Goal: Contribute content: Contribute content

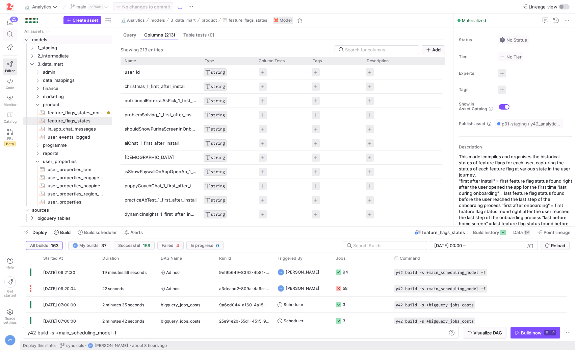
scroll to position [0, 89]
click at [9, 32] on icon at bounding box center [10, 34] width 6 height 6
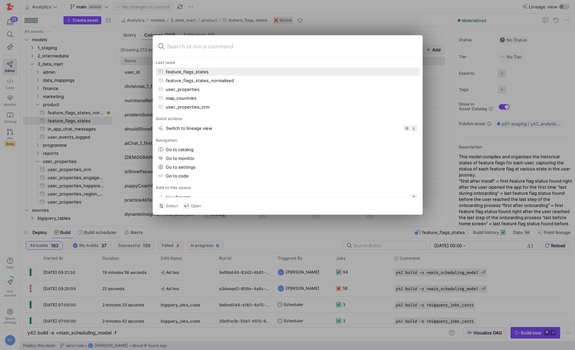
click at [13, 78] on div at bounding box center [287, 175] width 575 height 350
click at [13, 78] on link "Code" at bounding box center [10, 83] width 15 height 17
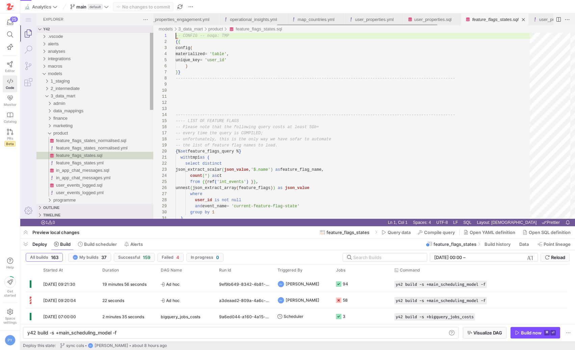
scroll to position [0, 314]
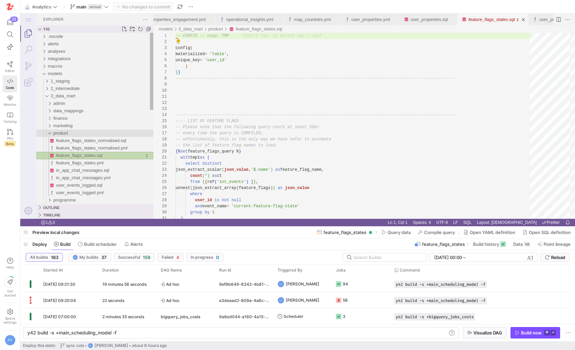
click at [65, 132] on span "product" at bounding box center [60, 132] width 15 height 5
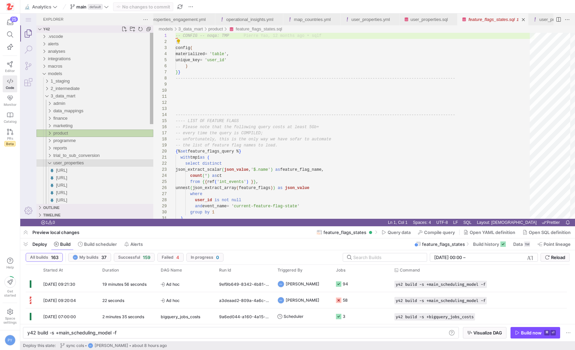
click at [64, 159] on div "user_properties" at bounding box center [103, 162] width 100 height 7
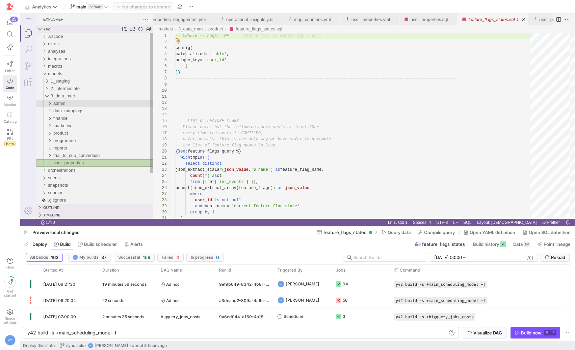
click at [68, 103] on div "admin" at bounding box center [103, 103] width 100 height 7
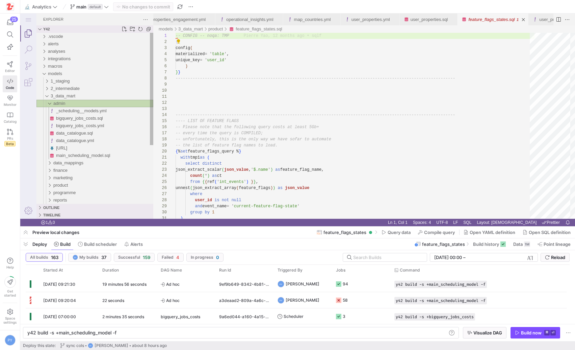
click at [68, 103] on div "admin" at bounding box center [103, 103] width 100 height 7
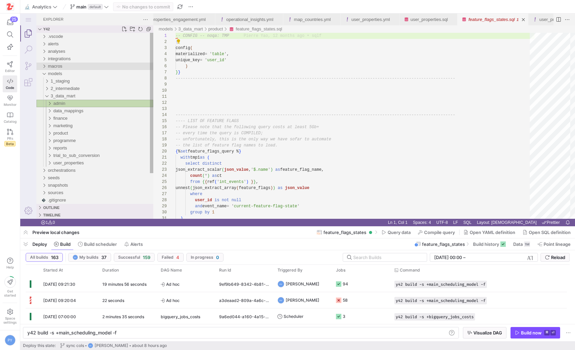
click at [60, 66] on span "macros" at bounding box center [55, 65] width 15 height 5
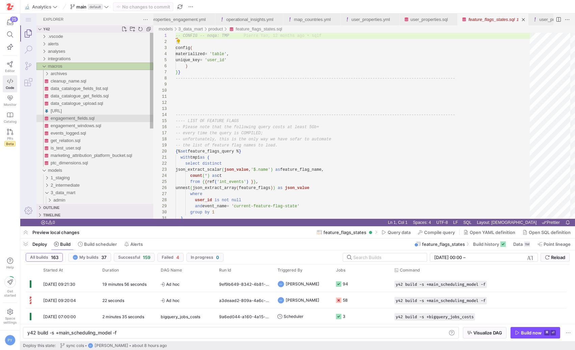
click at [89, 117] on span "engagement_fields.sql" at bounding box center [73, 118] width 44 height 5
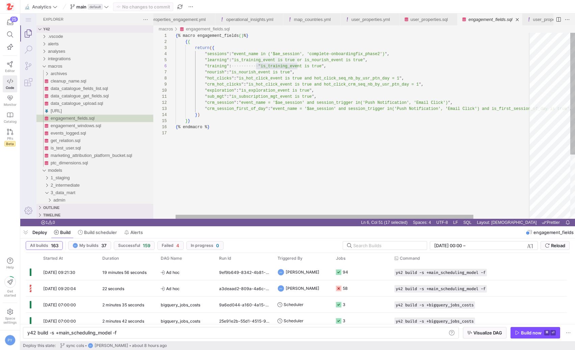
scroll to position [24, 110]
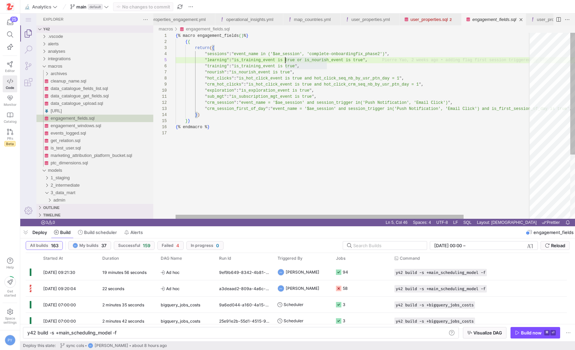
type textarea "{% macro engagement_fields() %} {{ return({ "sessions": "event_name in ('$ae_se…"
